Goal: Transaction & Acquisition: Purchase product/service

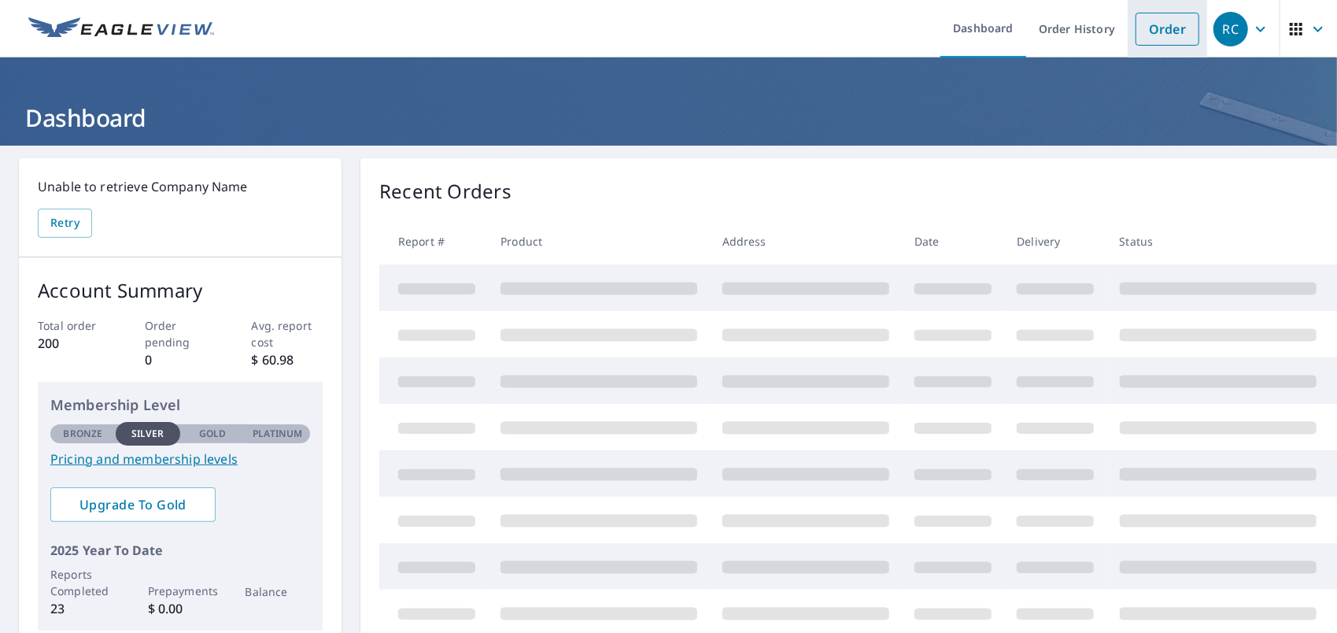
click at [1161, 19] on link "Order" at bounding box center [1168, 29] width 64 height 33
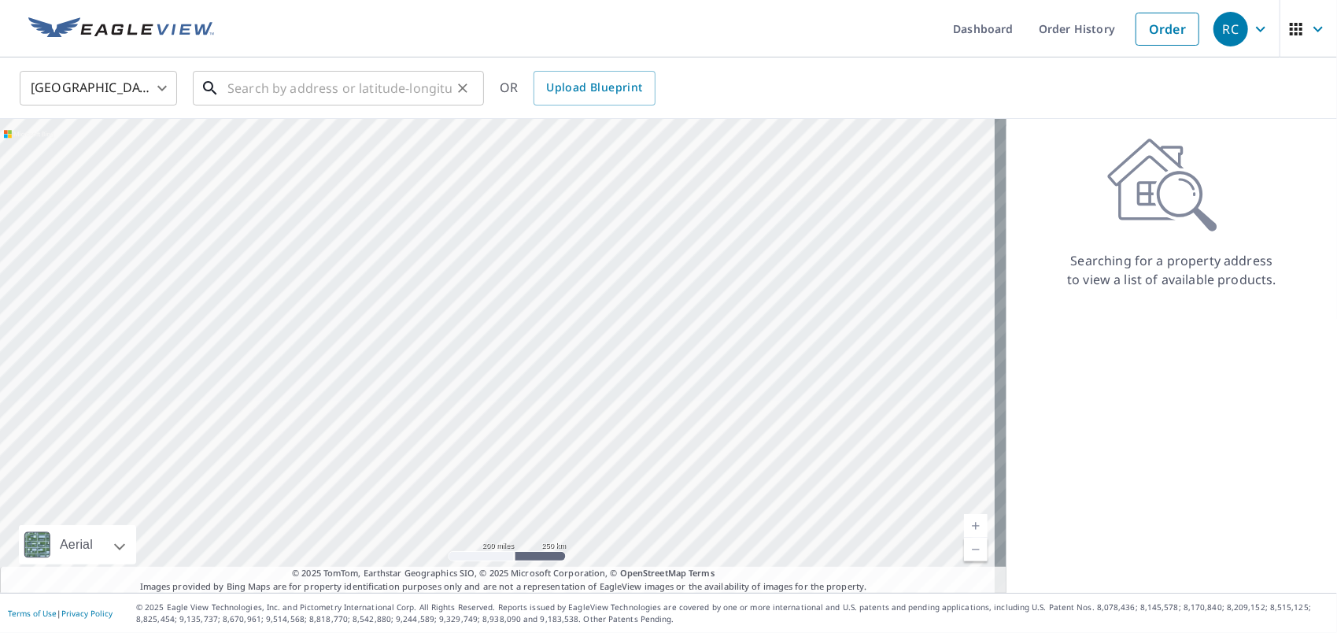
click at [296, 81] on input "text" at bounding box center [339, 88] width 224 height 44
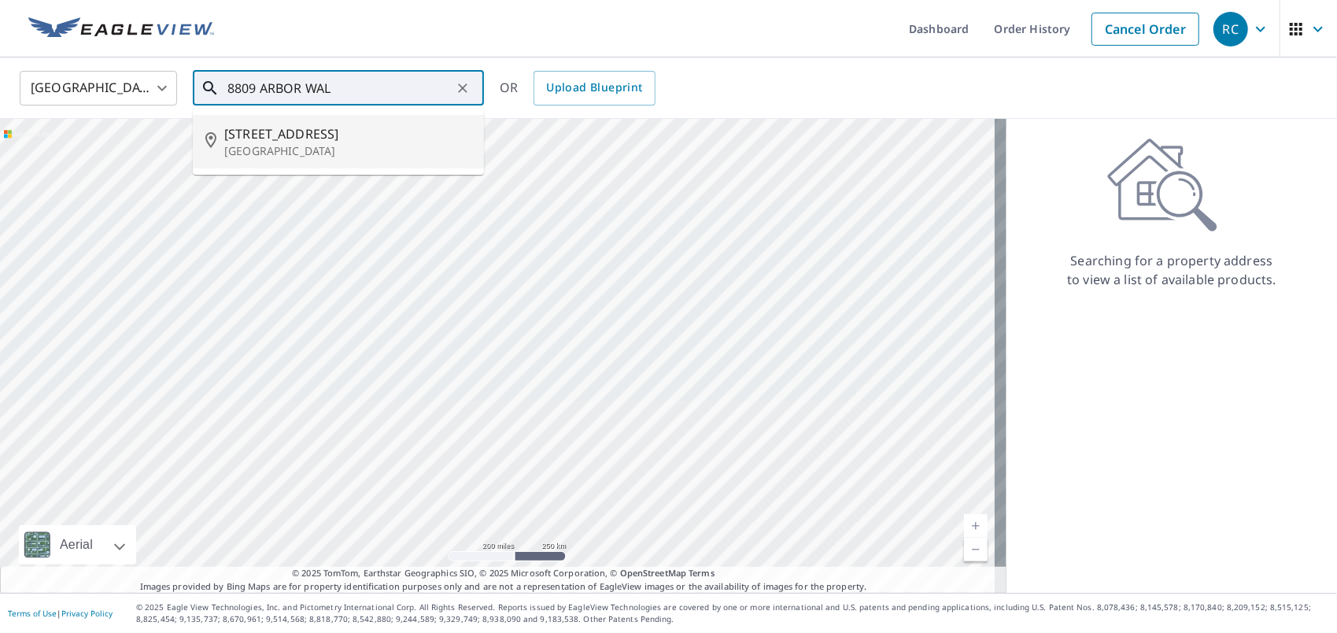
click at [275, 146] on p "[GEOGRAPHIC_DATA]" at bounding box center [347, 151] width 247 height 16
type input "[STREET_ADDRESS]"
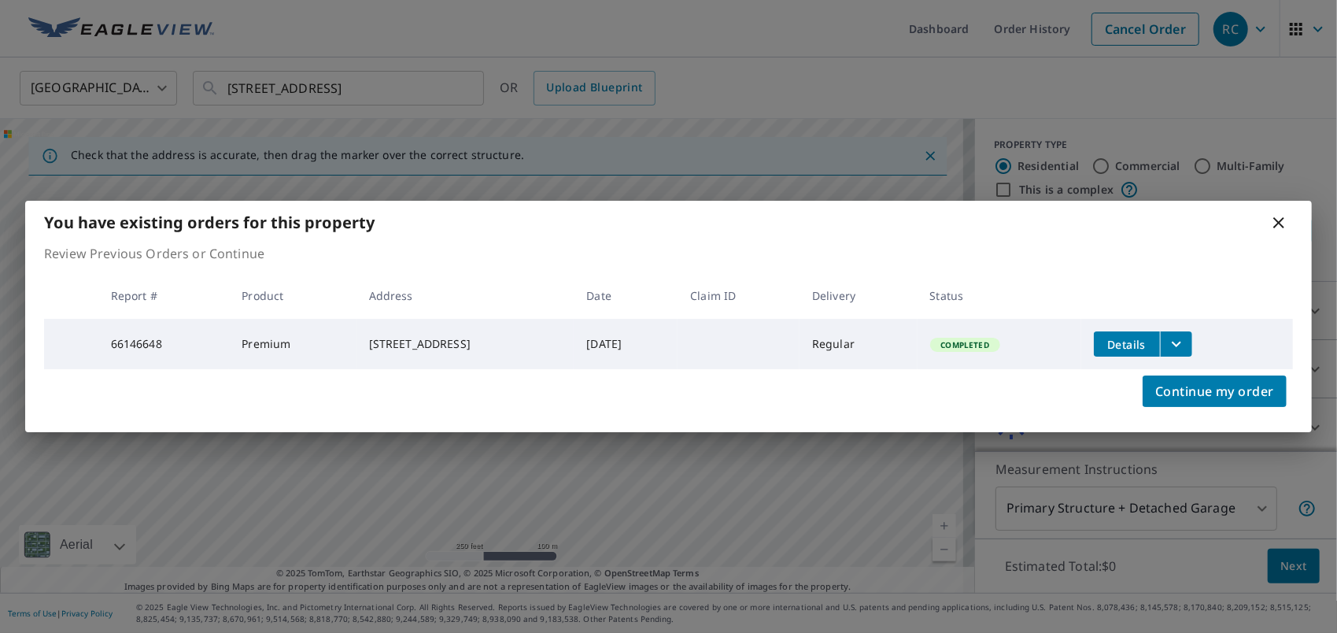
click at [1281, 225] on icon at bounding box center [1278, 222] width 19 height 19
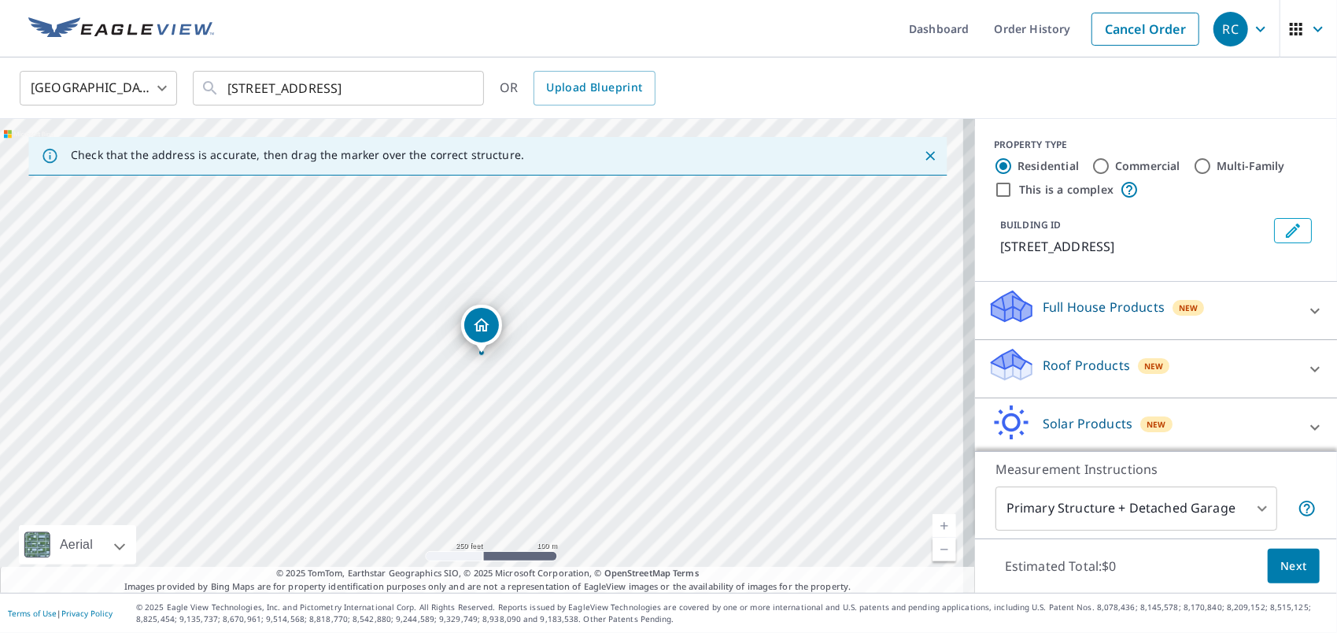
click at [1138, 357] on div "New" at bounding box center [1154, 365] width 32 height 19
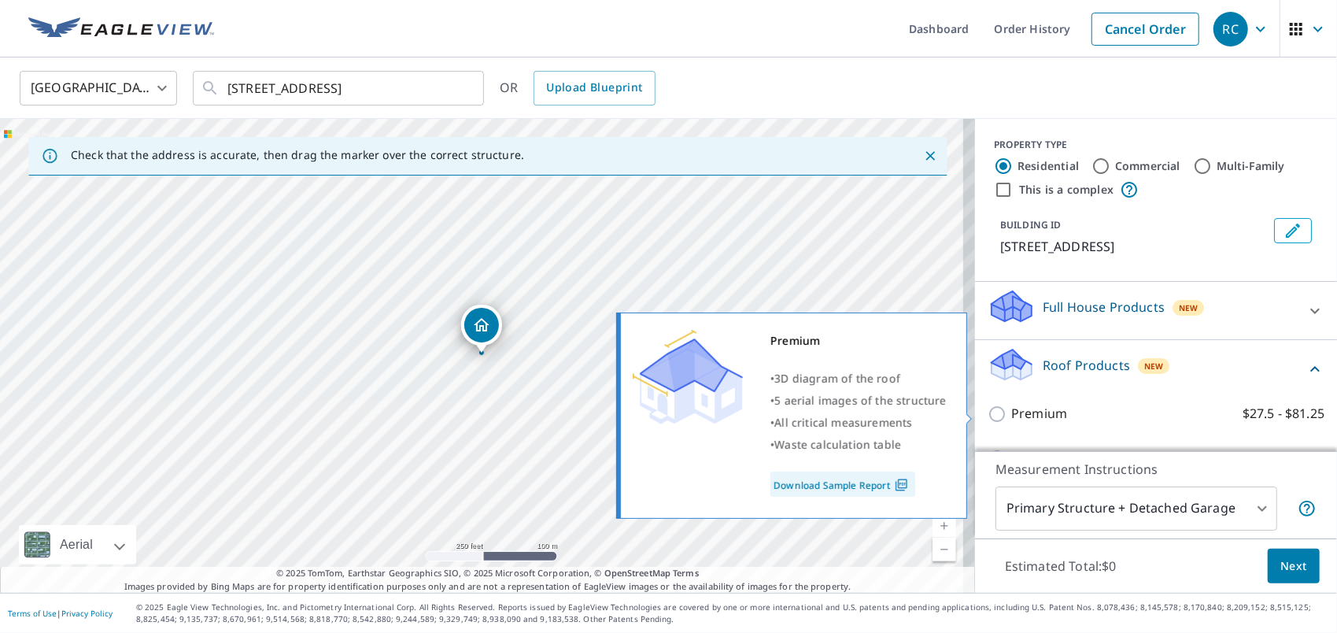
click at [1011, 417] on p "Premium" at bounding box center [1039, 414] width 56 height 20
click at [1006, 417] on input "Premium $27.5 - $81.25" at bounding box center [1000, 413] width 24 height 19
checkbox input "true"
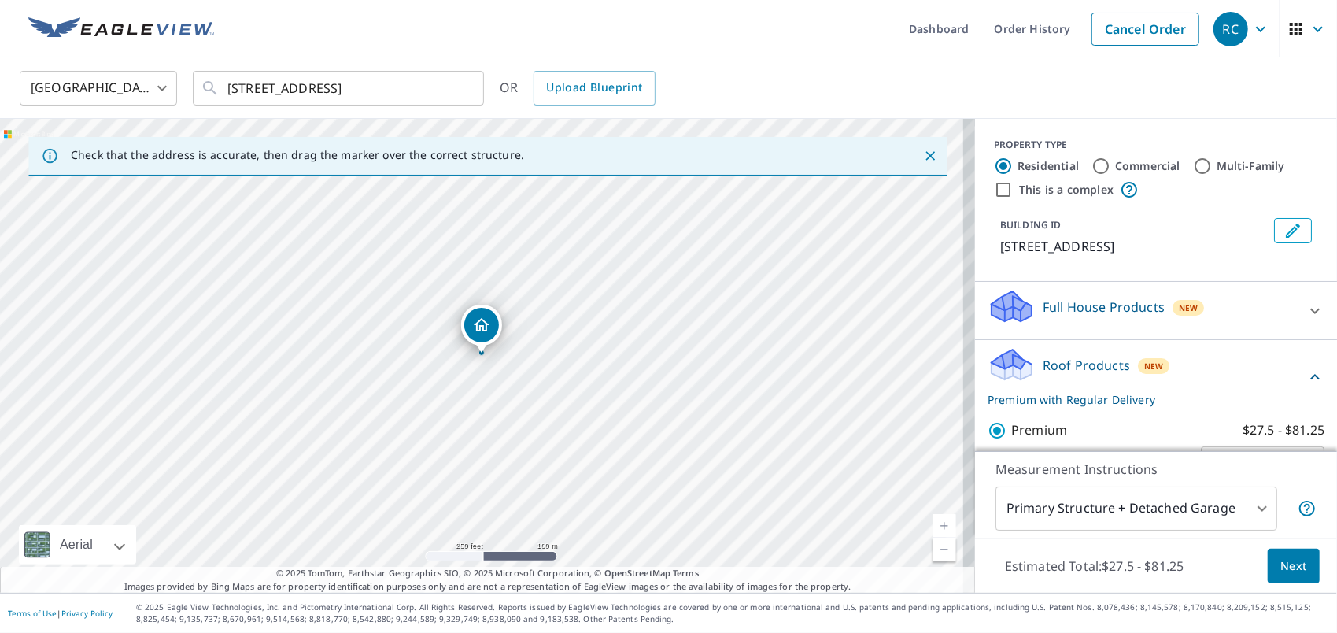
click at [1291, 560] on span "Next" at bounding box center [1293, 566] width 27 height 20
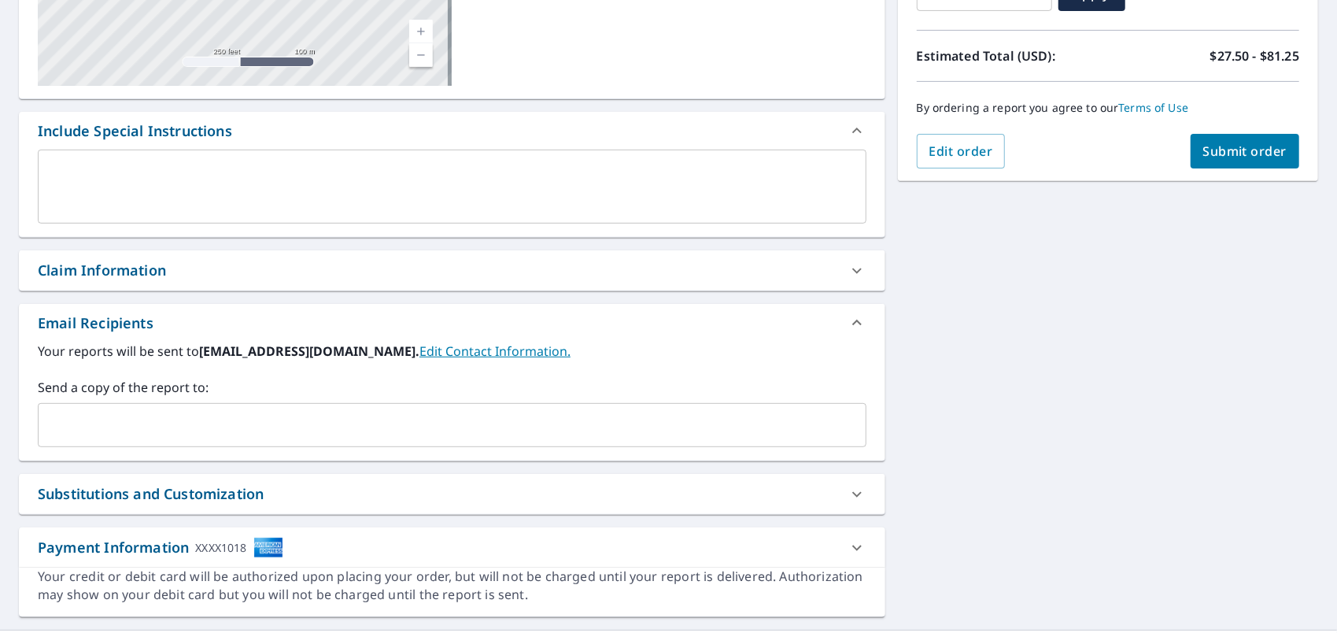
scroll to position [321, 0]
click at [1225, 148] on span "Submit order" at bounding box center [1245, 150] width 84 height 17
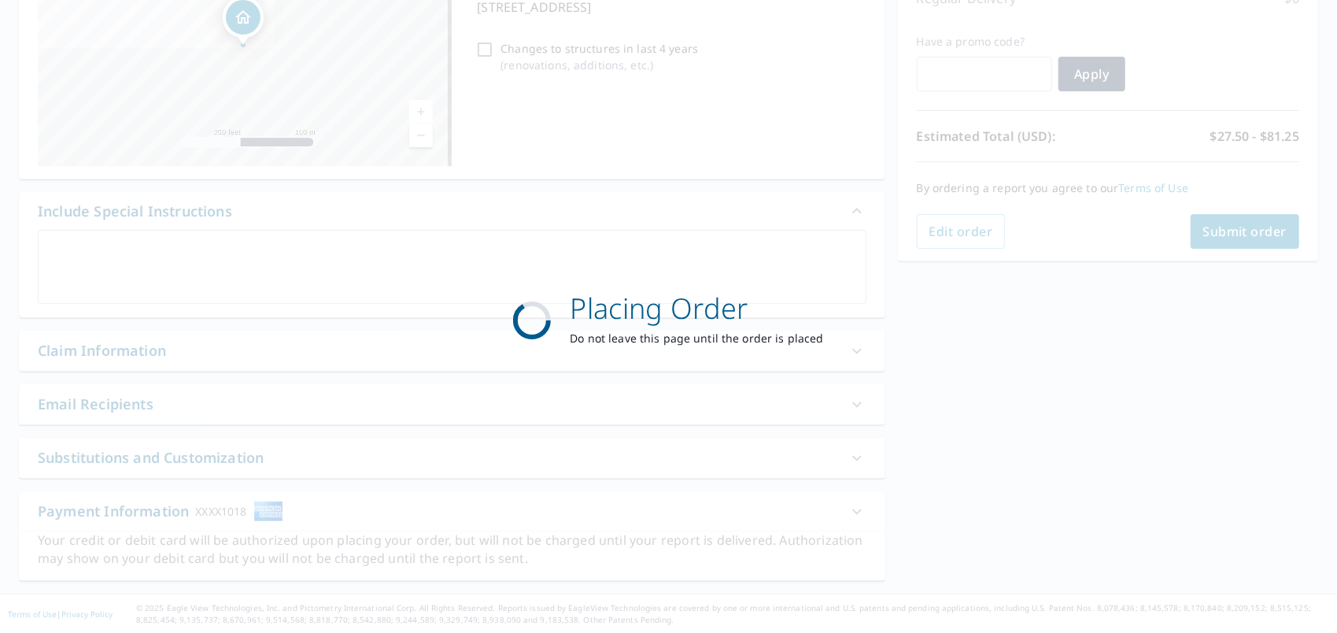
scroll to position [239, 0]
